Goal: Ask a question: Seek information or help from site administrators or community

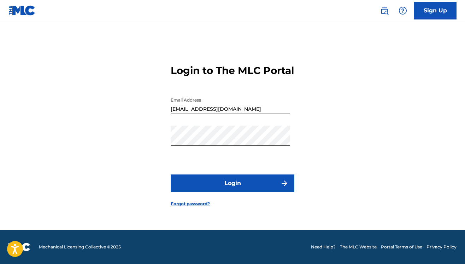
click at [234, 185] on button "Login" at bounding box center [233, 183] width 124 height 18
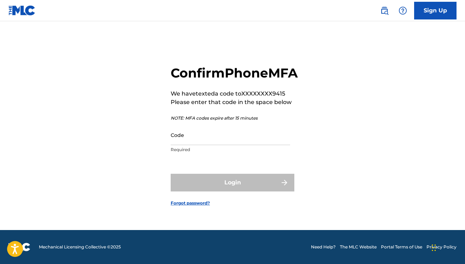
click at [209, 143] on input "Code" at bounding box center [230, 135] width 119 height 20
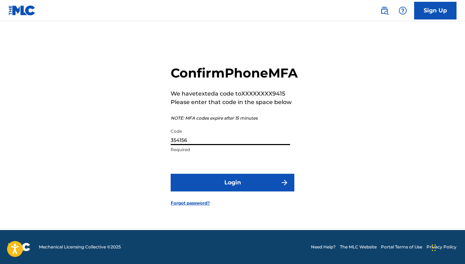
type input "354156"
click at [253, 191] on button "Login" at bounding box center [233, 183] width 124 height 18
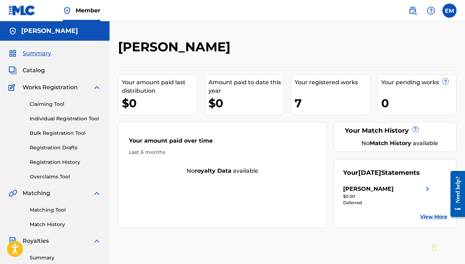
scroll to position [37, 0]
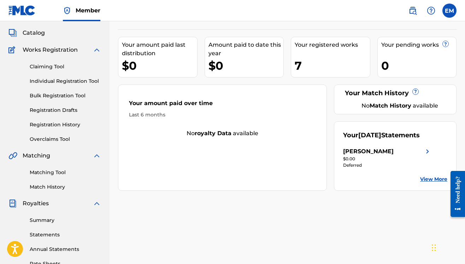
click at [53, 65] on link "Claiming Tool" at bounding box center [65, 66] width 71 height 7
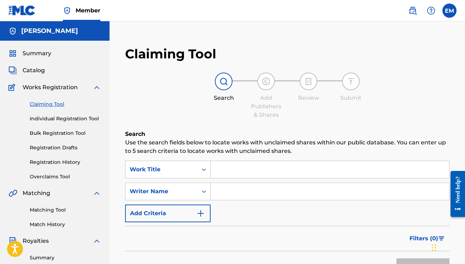
click at [50, 86] on span "Works Registration" at bounding box center [50, 87] width 55 height 8
click at [41, 71] on span "Catalog" at bounding box center [34, 70] width 22 height 8
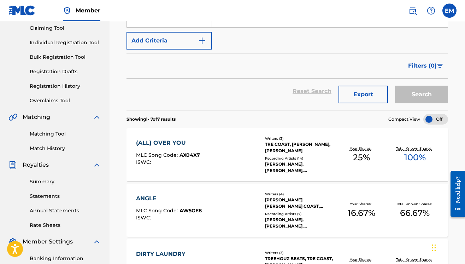
scroll to position [76, 0]
click at [49, 190] on div "Summary Statements Annual Statements Rate Sheets" at bounding box center [54, 199] width 93 height 60
click at [51, 199] on link "Statements" at bounding box center [65, 195] width 71 height 7
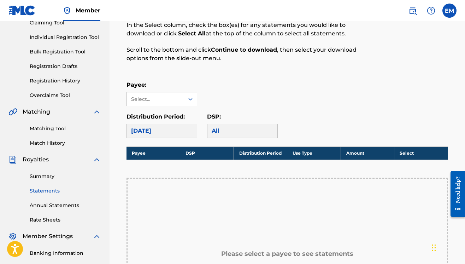
scroll to position [119, 0]
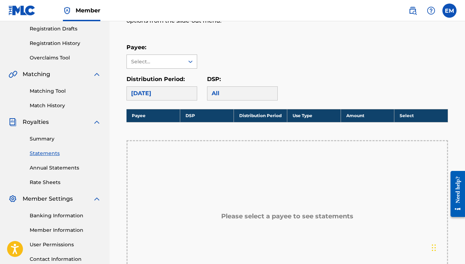
click at [174, 60] on div "Select..." at bounding box center [155, 61] width 48 height 7
click at [181, 79] on div "[PERSON_NAME]" at bounding box center [162, 78] width 70 height 18
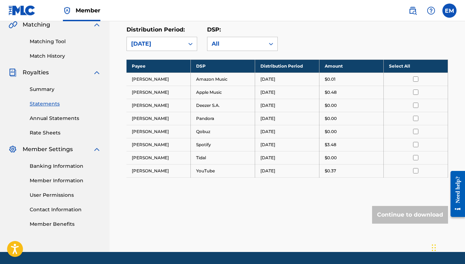
scroll to position [169, 0]
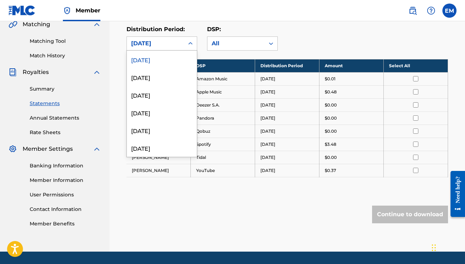
click at [154, 43] on div "[DATE]" at bounding box center [155, 43] width 49 height 8
click at [148, 151] on div "[DATE]" at bounding box center [162, 148] width 70 height 18
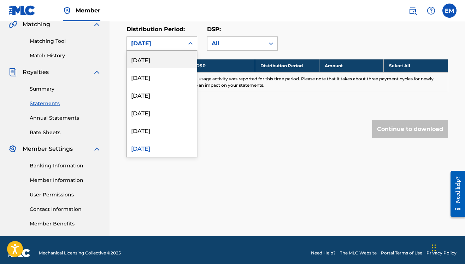
click at [153, 41] on div "[DATE]" at bounding box center [155, 43] width 49 height 8
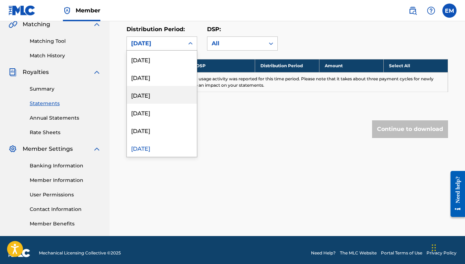
click at [157, 104] on div "[DATE]" at bounding box center [162, 113] width 70 height 18
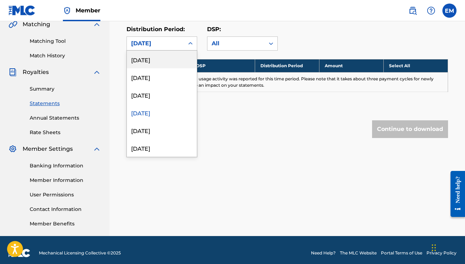
click at [157, 41] on div "[DATE]" at bounding box center [155, 43] width 49 height 8
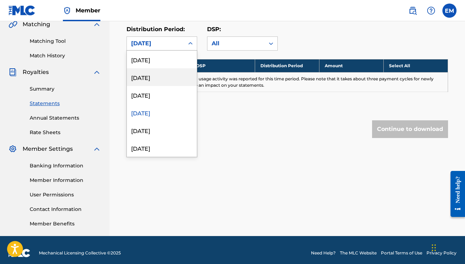
click at [166, 91] on div "[DATE]" at bounding box center [162, 95] width 70 height 18
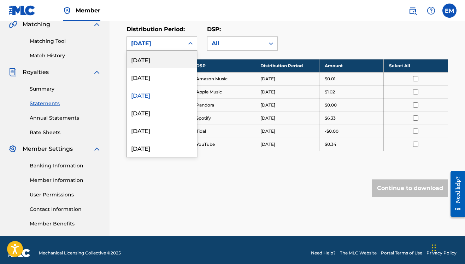
click at [171, 42] on div "[DATE]" at bounding box center [155, 43] width 49 height 8
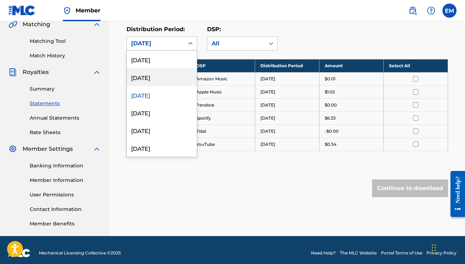
click at [180, 80] on div "[DATE]" at bounding box center [162, 77] width 70 height 18
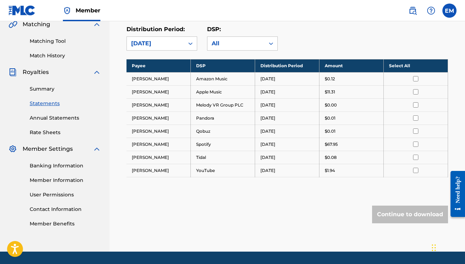
click at [190, 40] on icon at bounding box center [190, 43] width 7 height 7
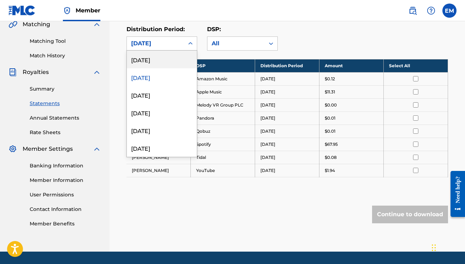
click at [163, 61] on div "[DATE]" at bounding box center [162, 60] width 70 height 18
click at [182, 41] on div "[DATE]" at bounding box center [155, 43] width 57 height 13
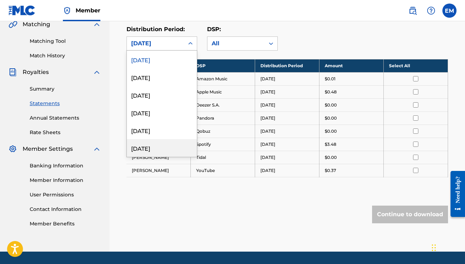
click at [179, 148] on div "[DATE]" at bounding box center [162, 148] width 70 height 18
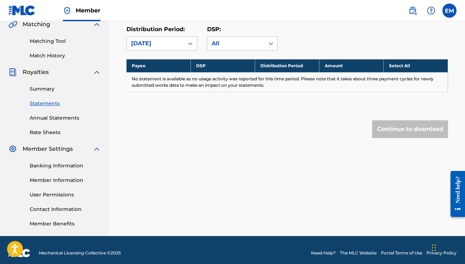
click at [176, 35] on div "Distribution Period: option [DATE], selected. [DATE]" at bounding box center [162, 37] width 71 height 25
click at [176, 42] on div "[DATE]" at bounding box center [155, 43] width 49 height 8
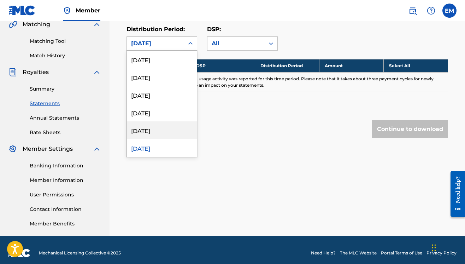
click at [167, 130] on div "[DATE]" at bounding box center [162, 130] width 70 height 18
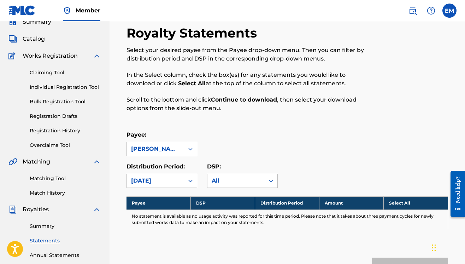
scroll to position [30, 0]
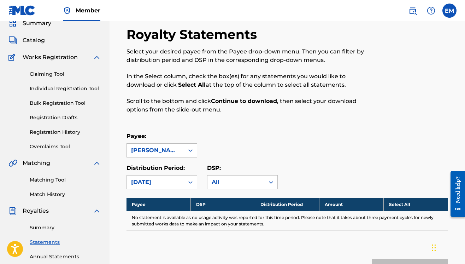
click at [192, 86] on strong "Select All" at bounding box center [192, 84] width 28 height 7
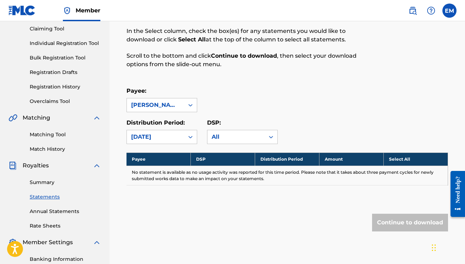
scroll to position [76, 0]
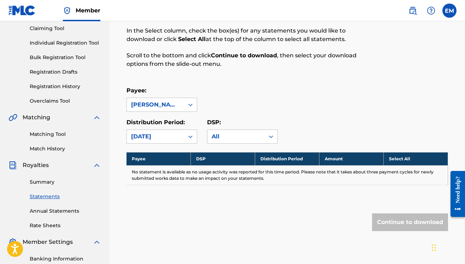
click at [171, 155] on th "Payee" at bounding box center [159, 158] width 64 height 13
click at [169, 103] on div "[PERSON_NAME]" at bounding box center [155, 104] width 49 height 8
click at [172, 118] on div "[PERSON_NAME]" at bounding box center [162, 121] width 70 height 18
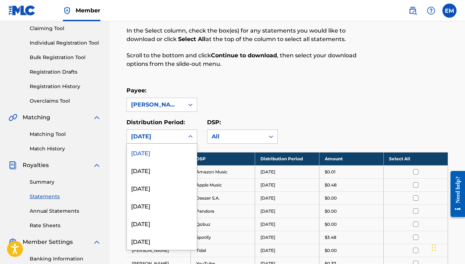
click at [176, 136] on div "[DATE]" at bounding box center [155, 136] width 49 height 8
click at [170, 187] on div "[DATE]" at bounding box center [162, 188] width 70 height 18
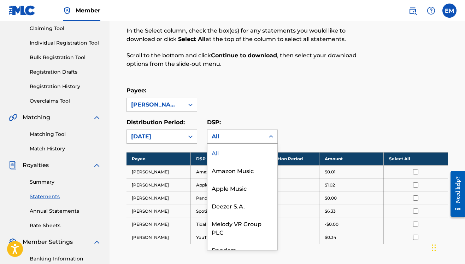
click at [236, 136] on div "All" at bounding box center [236, 136] width 49 height 8
click at [413, 171] on input "checkbox" at bounding box center [415, 171] width 5 height 5
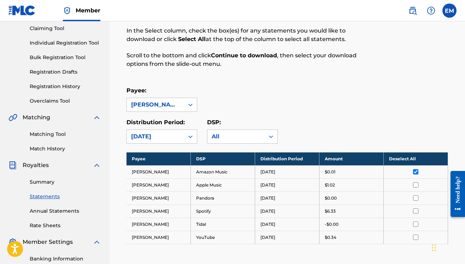
click at [414, 174] on input "checkbox" at bounding box center [415, 171] width 5 height 5
click at [408, 161] on th "Select All" at bounding box center [416, 158] width 64 height 13
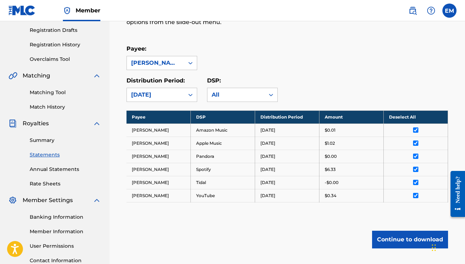
scroll to position [119, 0]
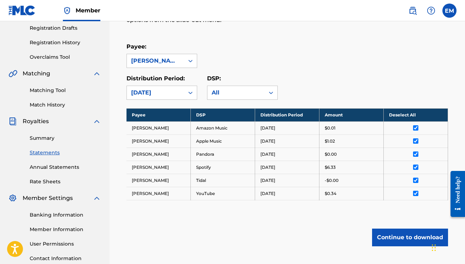
click at [66, 213] on link "Banking Information" at bounding box center [65, 214] width 71 height 7
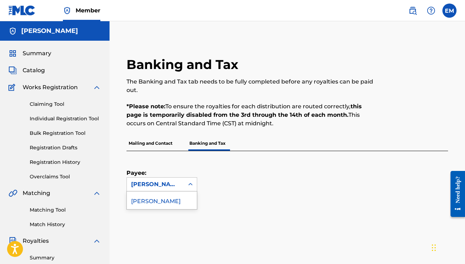
click at [165, 187] on div "[PERSON_NAME]" at bounding box center [155, 184] width 49 height 8
click at [166, 187] on div "[PERSON_NAME]" at bounding box center [155, 184] width 49 height 8
click at [221, 172] on div "Payee: [PERSON_NAME]" at bounding box center [279, 171] width 305 height 40
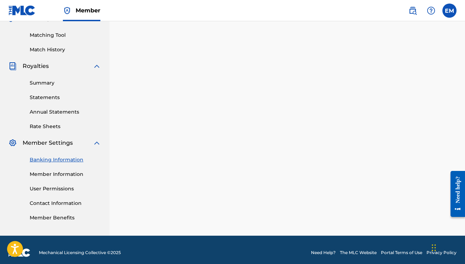
scroll to position [180, 0]
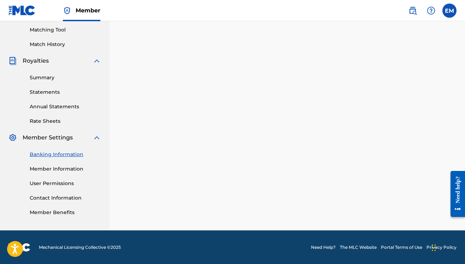
click at [66, 169] on link "Member Information" at bounding box center [65, 168] width 71 height 7
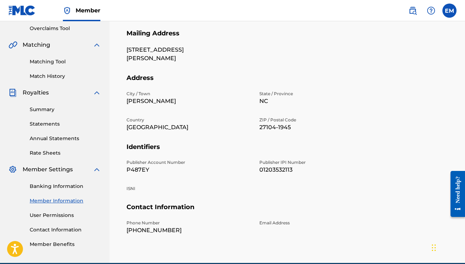
scroll to position [175, 0]
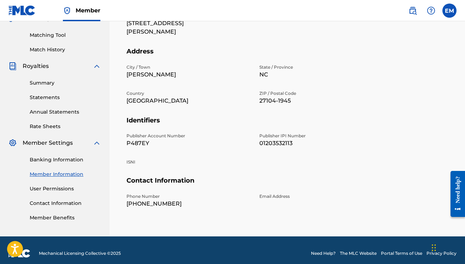
click at [53, 190] on link "User Permissions" at bounding box center [65, 188] width 71 height 7
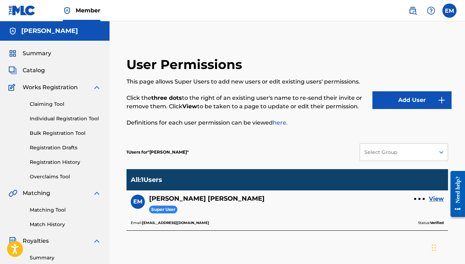
click at [53, 104] on link "Claiming Tool" at bounding box center [65, 103] width 71 height 7
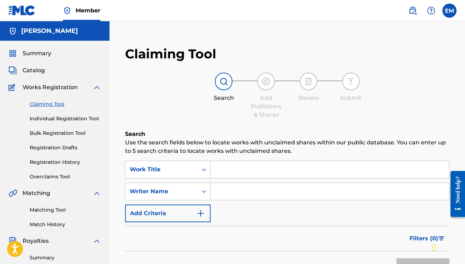
click at [53, 207] on link "Matching Tool" at bounding box center [65, 209] width 71 height 7
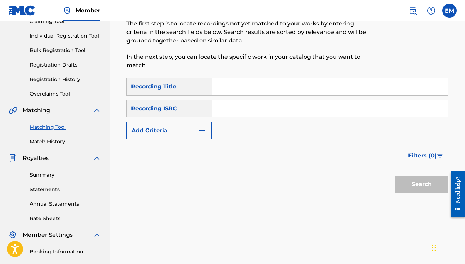
scroll to position [94, 0]
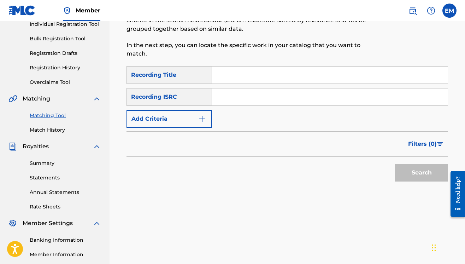
click at [57, 128] on link "Match History" at bounding box center [65, 129] width 71 height 7
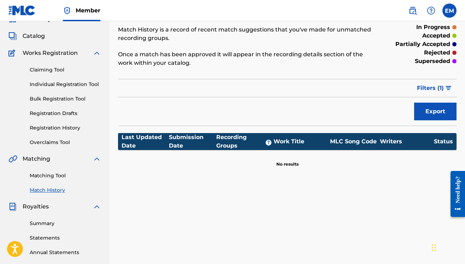
scroll to position [40, 0]
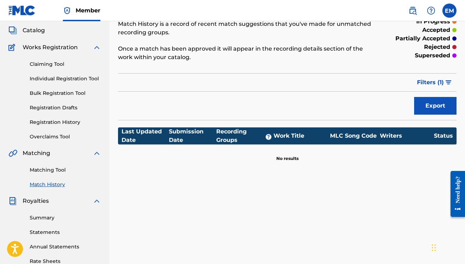
click at [44, 221] on link "Summary" at bounding box center [65, 217] width 71 height 7
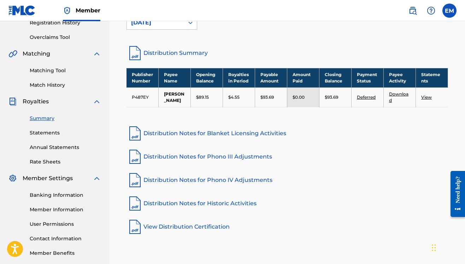
scroll to position [141, 0]
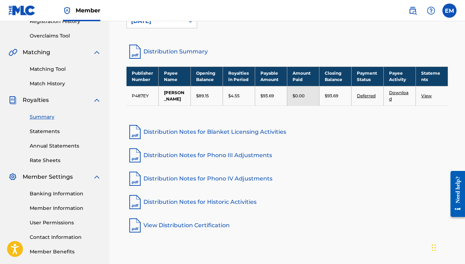
click at [47, 131] on link "Statements" at bounding box center [65, 131] width 71 height 7
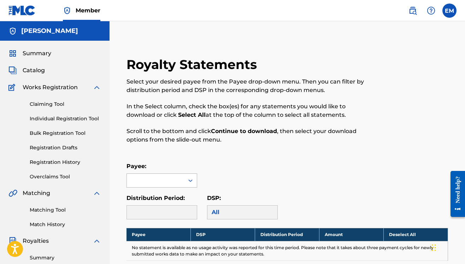
click at [188, 181] on icon at bounding box center [190, 180] width 7 height 7
click at [166, 194] on div "[PERSON_NAME]" at bounding box center [162, 196] width 70 height 18
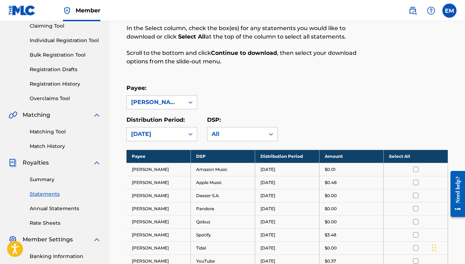
scroll to position [79, 0]
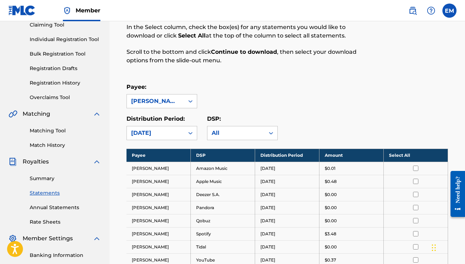
click at [405, 153] on th "Select All" at bounding box center [416, 154] width 64 height 13
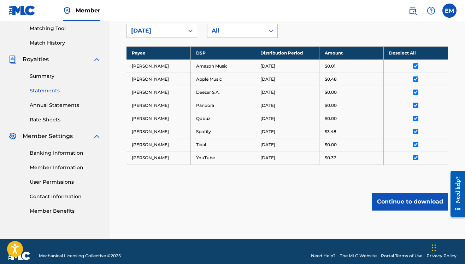
scroll to position [183, 0]
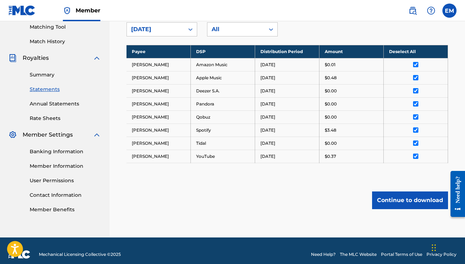
click at [422, 200] on button "Continue to download" at bounding box center [410, 200] width 76 height 18
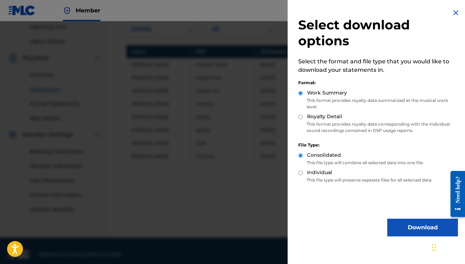
click at [456, 10] on img at bounding box center [456, 12] width 8 height 8
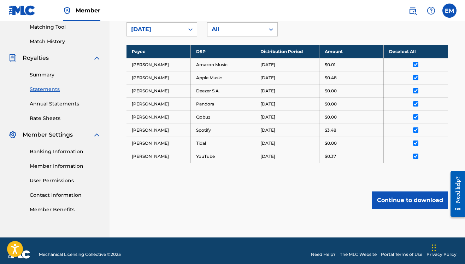
click at [42, 121] on link "Rate Sheets" at bounding box center [65, 117] width 71 height 7
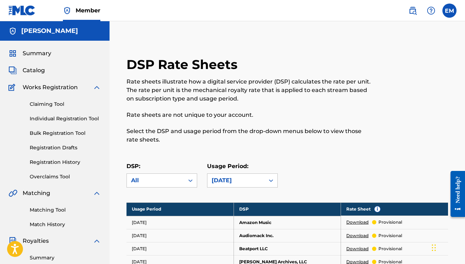
click at [37, 55] on span "Summary" at bounding box center [37, 53] width 29 height 8
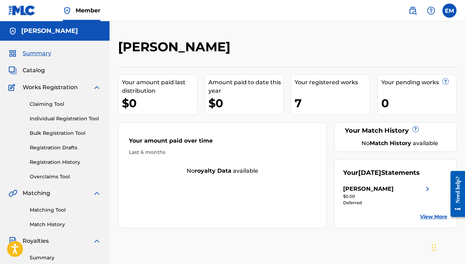
click at [381, 188] on div "[PERSON_NAME]" at bounding box center [368, 188] width 51 height 8
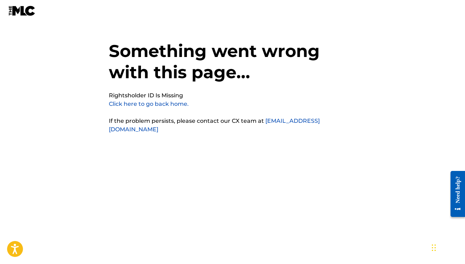
click at [151, 106] on link "Click here to go back home." at bounding box center [149, 103] width 80 height 7
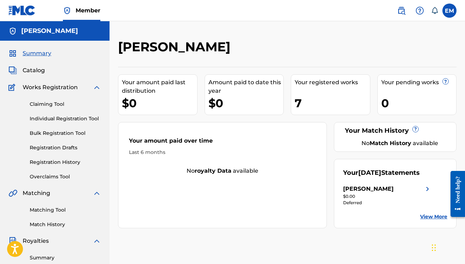
click at [360, 194] on div "$0.00" at bounding box center [387, 196] width 89 height 6
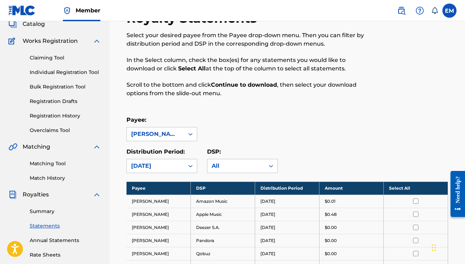
scroll to position [50, 0]
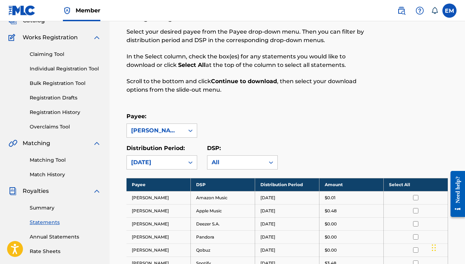
click at [47, 126] on link "Overclaims Tool" at bounding box center [65, 126] width 71 height 7
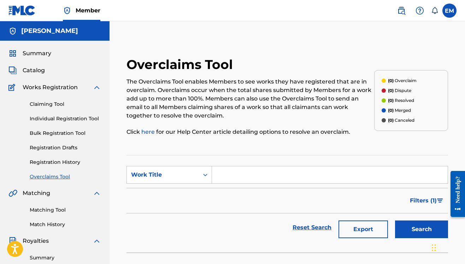
click at [421, 10] on img at bounding box center [420, 10] width 8 height 8
click at [30, 69] on span "Catalog" at bounding box center [34, 70] width 22 height 8
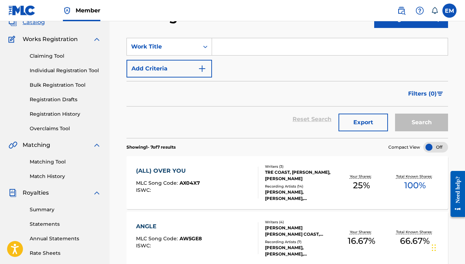
scroll to position [48, 0]
click at [56, 84] on link "Bulk Registration Tool" at bounding box center [65, 84] width 71 height 7
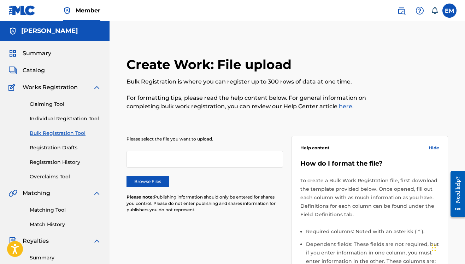
click at [57, 159] on link "Registration History" at bounding box center [65, 161] width 71 height 7
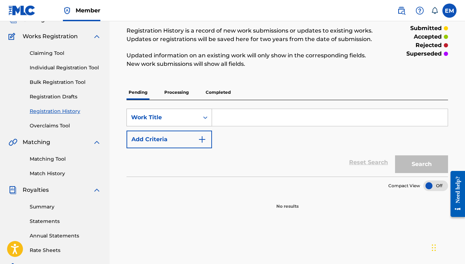
scroll to position [52, 0]
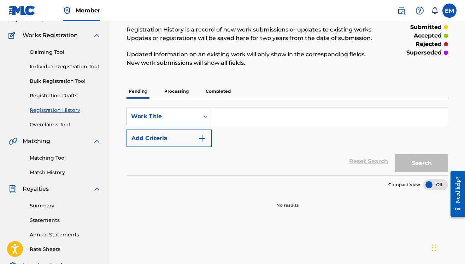
click at [178, 89] on p "Processing" at bounding box center [176, 91] width 29 height 15
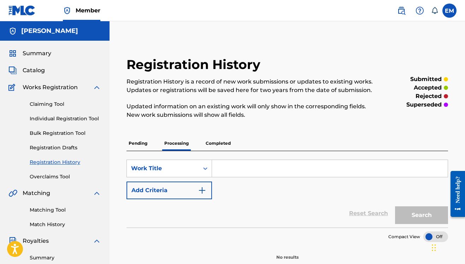
click at [211, 143] on p "Completed" at bounding box center [218, 143] width 29 height 15
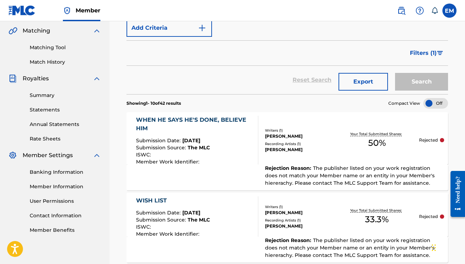
scroll to position [166, 0]
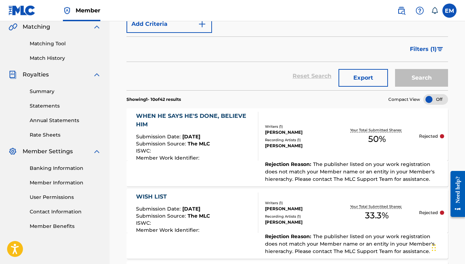
click at [376, 139] on span "50 %" at bounding box center [377, 139] width 18 height 13
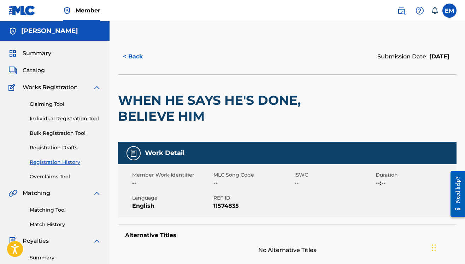
click at [418, 8] on img at bounding box center [420, 10] width 8 height 8
click at [411, 29] on link "Contact us" at bounding box center [420, 21] width 60 height 17
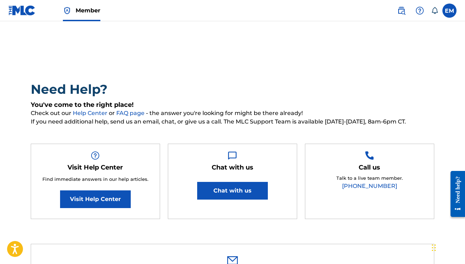
type input "[PERSON_NAME]"
type input "[EMAIL_ADDRESS][DOMAIN_NAME]"
click at [234, 188] on button "Chat with us" at bounding box center [232, 191] width 71 height 18
